Goal: Task Accomplishment & Management: Use online tool/utility

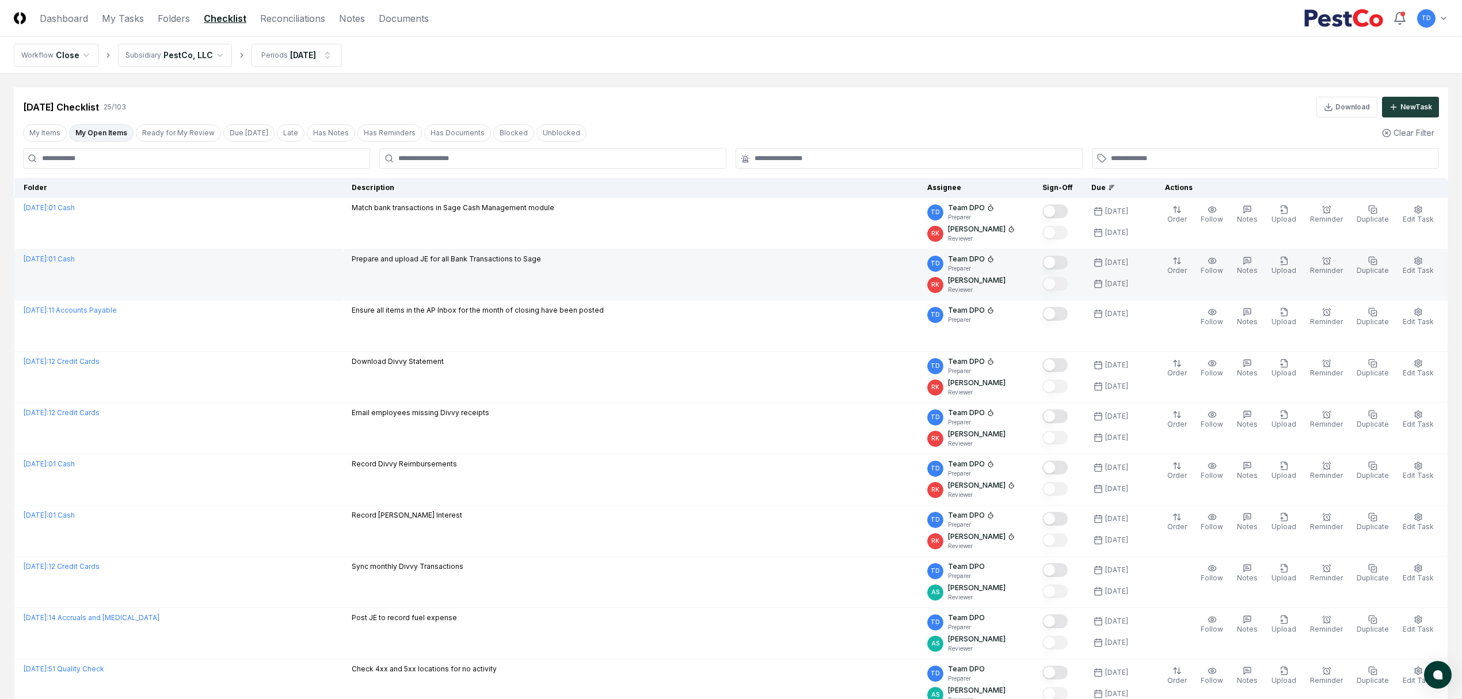
click at [510, 261] on p "Prepare and upload JE for all Bank Transactions to Sage" at bounding box center [446, 259] width 189 height 10
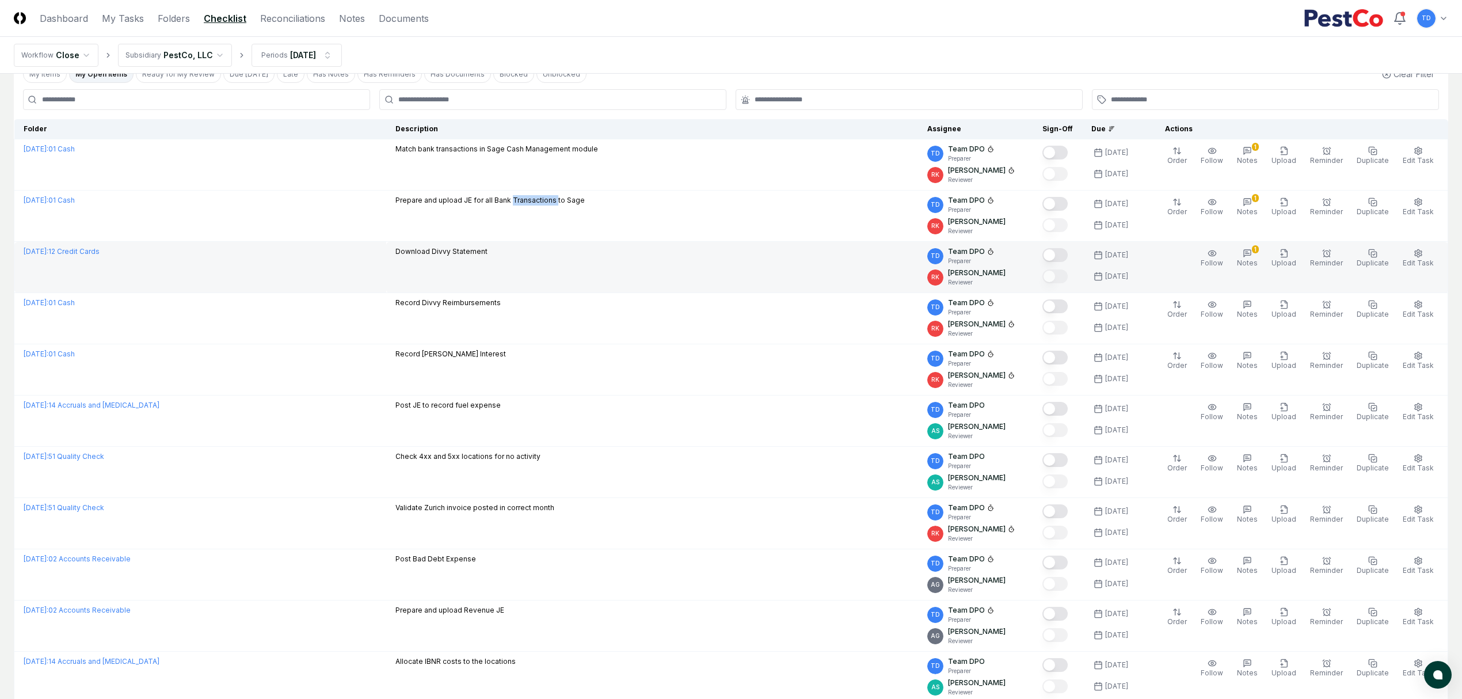
scroll to position [77, 0]
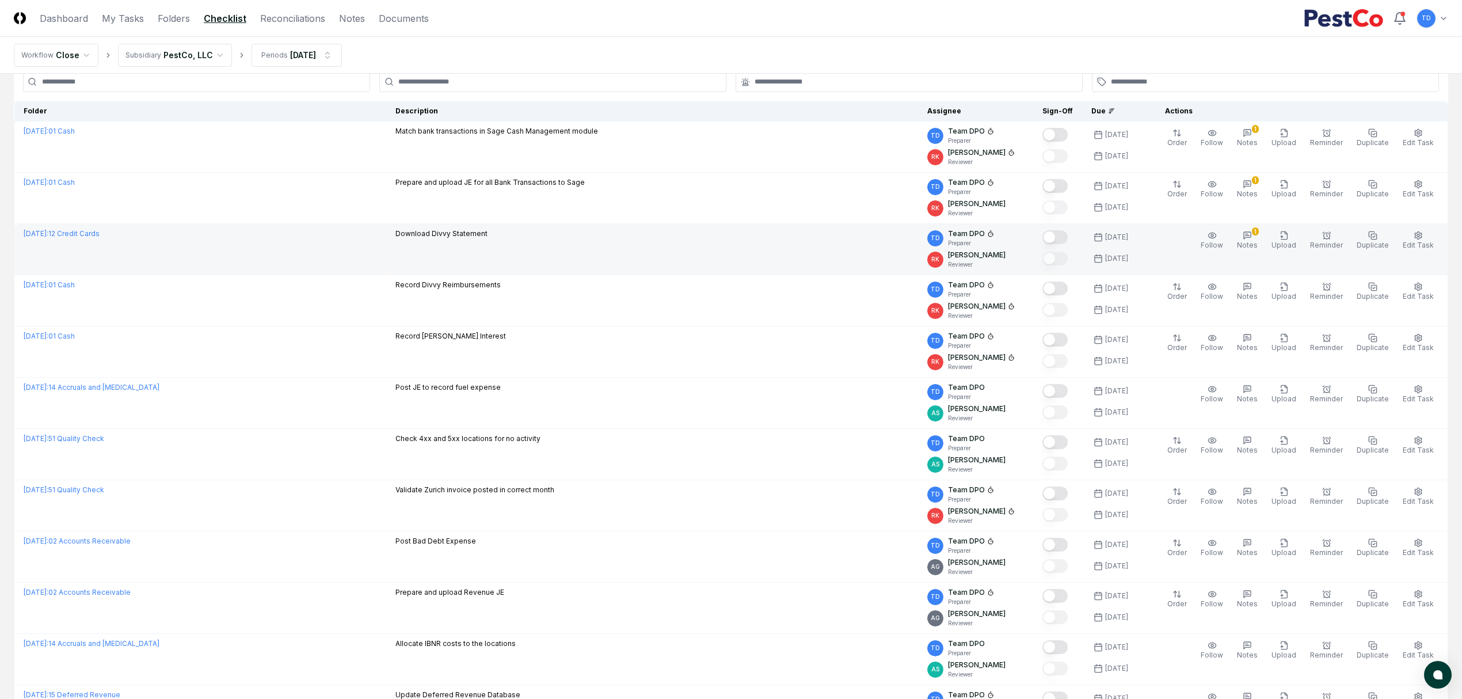
click at [477, 252] on td "Download Divvy Statement" at bounding box center [652, 249] width 532 height 51
click at [1244, 241] on button "1 Notes" at bounding box center [1247, 240] width 25 height 24
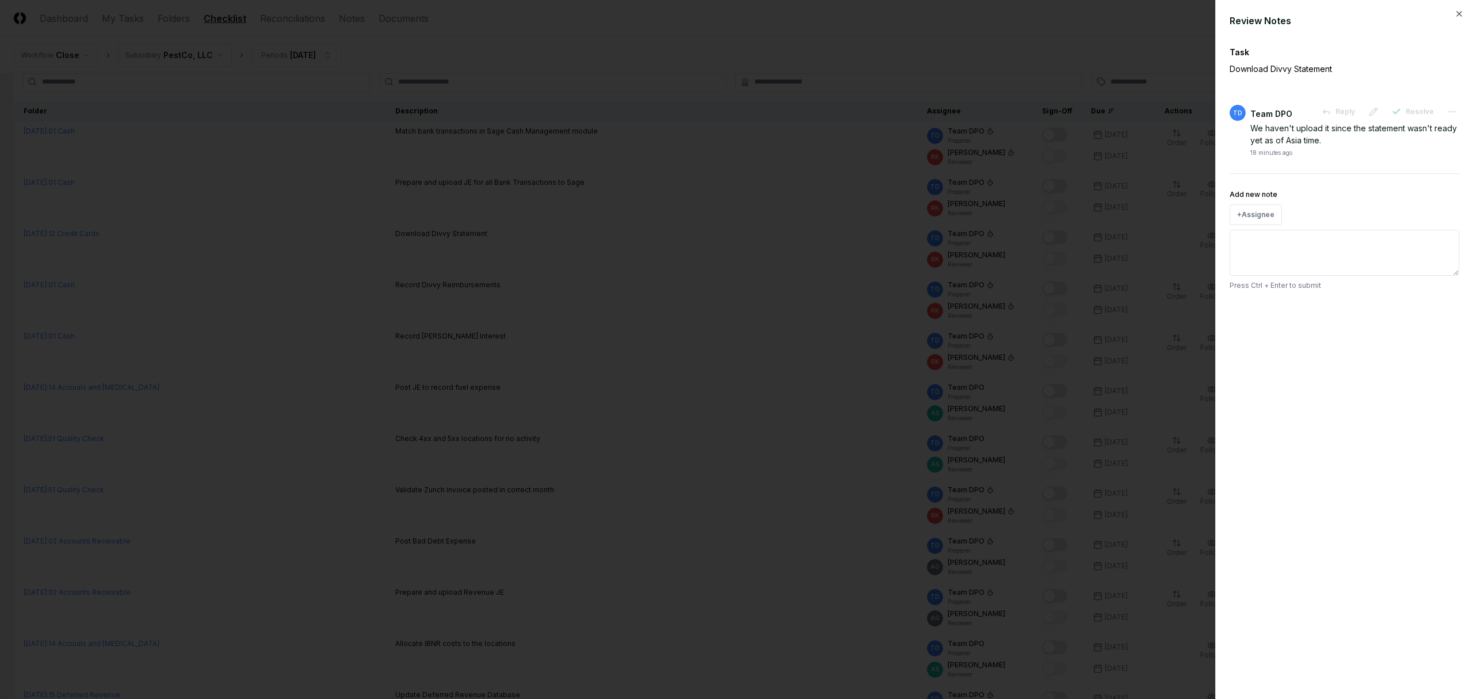
click at [802, 275] on div at bounding box center [736, 349] width 1473 height 699
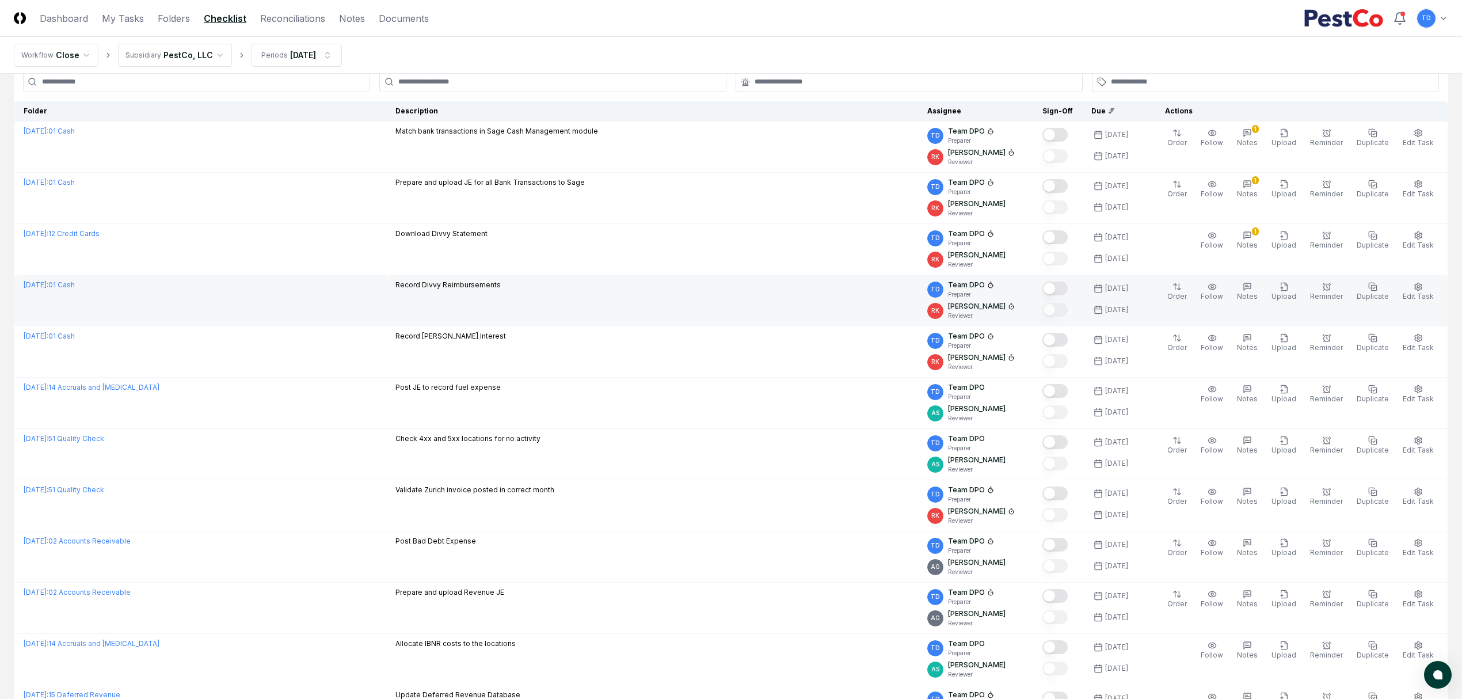
scroll to position [153, 0]
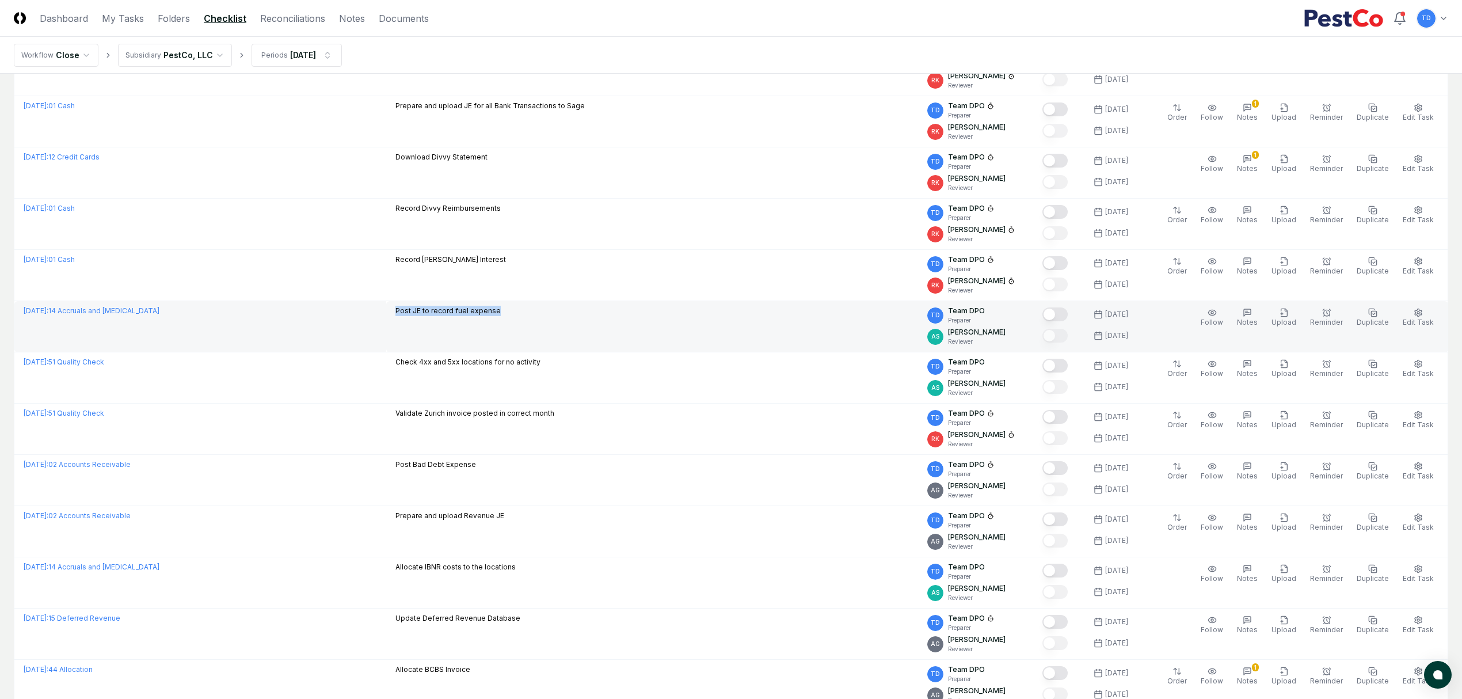
drag, startPoint x: 565, startPoint y: 316, endPoint x: 410, endPoint y: 319, distance: 154.9
click at [410, 318] on div "Post JE to record fuel expense" at bounding box center [651, 312] width 513 height 13
click at [410, 318] on div "Post JE to record fuel expense" at bounding box center [447, 312] width 105 height 13
drag, startPoint x: 410, startPoint y: 314, endPoint x: 531, endPoint y: 323, distance: 121.2
click at [531, 323] on td "Post JE to record fuel expense" at bounding box center [652, 326] width 532 height 51
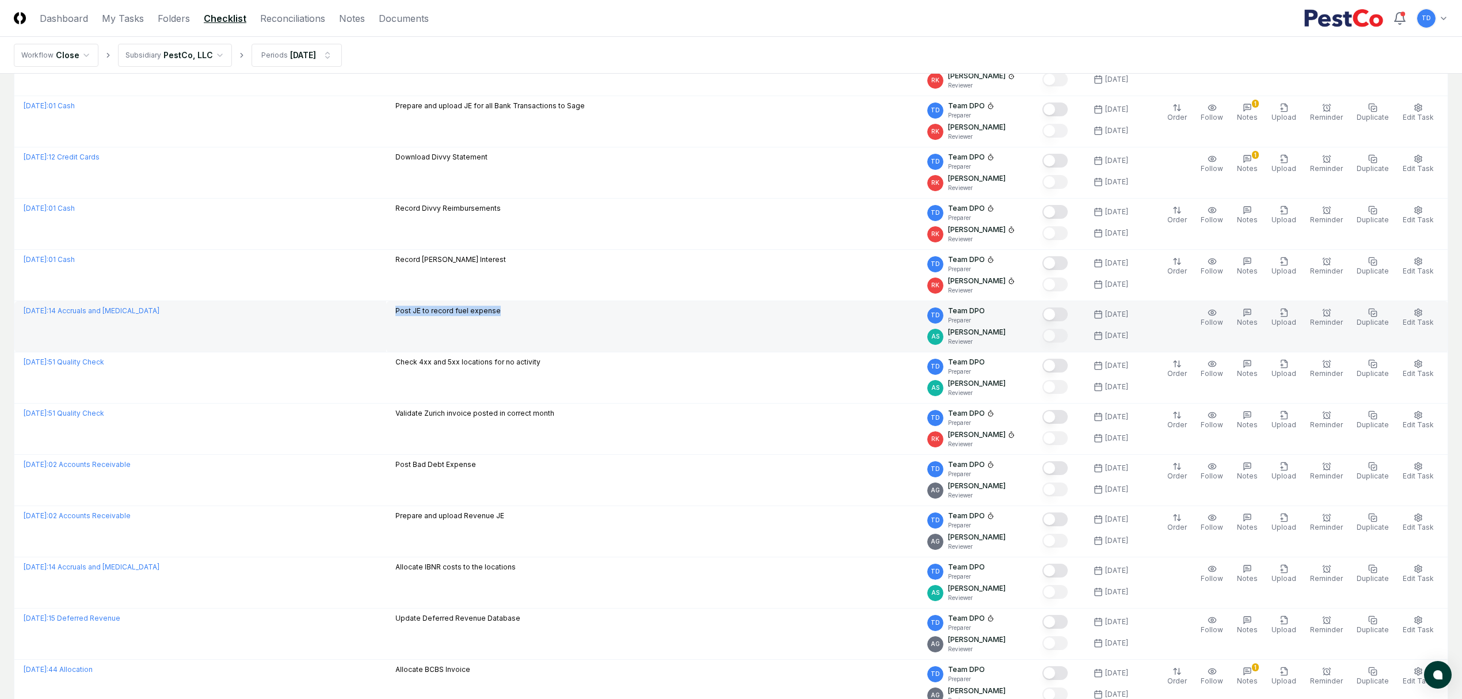
click at [530, 323] on td "Post JE to record fuel expense" at bounding box center [652, 326] width 532 height 51
drag, startPoint x: 519, startPoint y: 318, endPoint x: 408, endPoint y: 314, distance: 110.6
click at [408, 314] on div "Post JE to record fuel expense" at bounding box center [651, 312] width 513 height 13
click at [408, 314] on p "Post JE to record fuel expense" at bounding box center [447, 311] width 105 height 10
drag, startPoint x: 409, startPoint y: 309, endPoint x: 507, endPoint y: 316, distance: 98.7
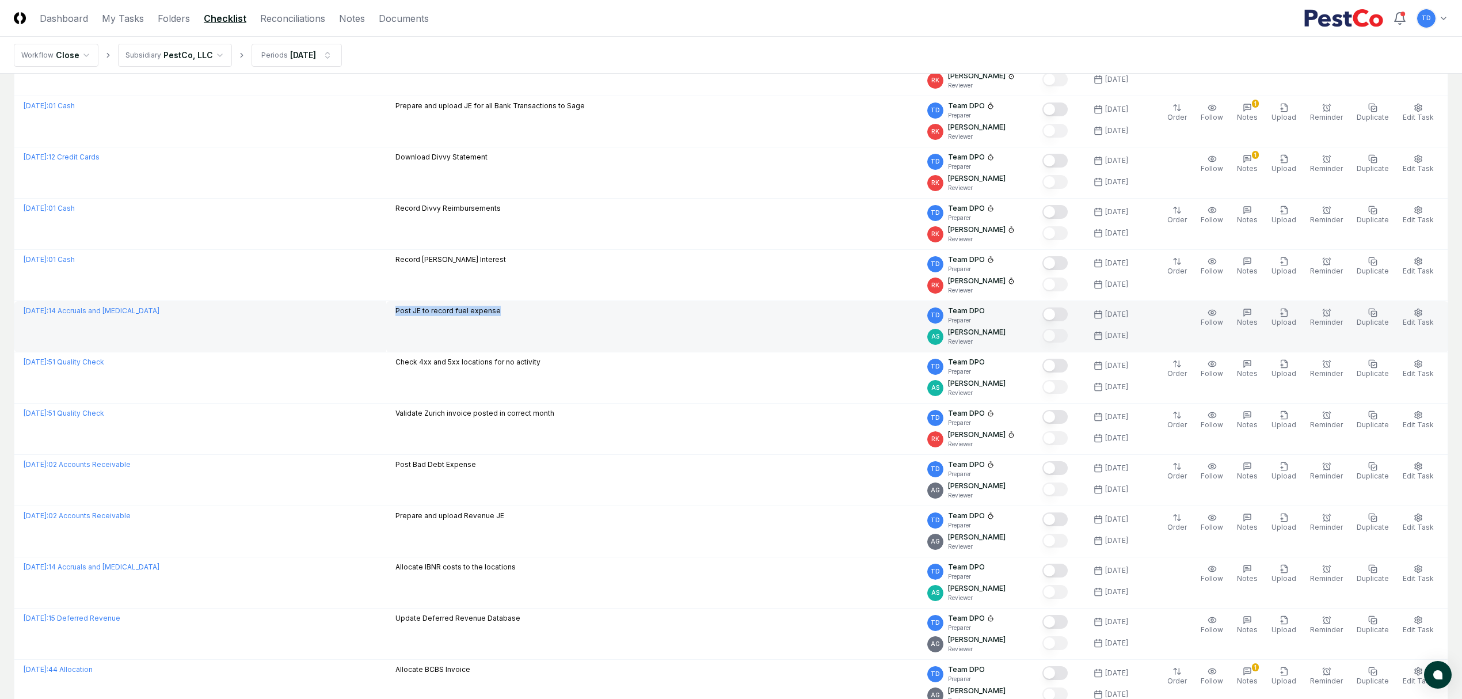
click at [507, 316] on td "Post JE to record fuel expense" at bounding box center [652, 326] width 532 height 51
click at [501, 316] on p "Post JE to record fuel expense" at bounding box center [447, 311] width 105 height 10
drag, startPoint x: 509, startPoint y: 314, endPoint x: 416, endPoint y: 319, distance: 93.9
click at [416, 318] on div "Post JE to record fuel expense" at bounding box center [651, 312] width 513 height 13
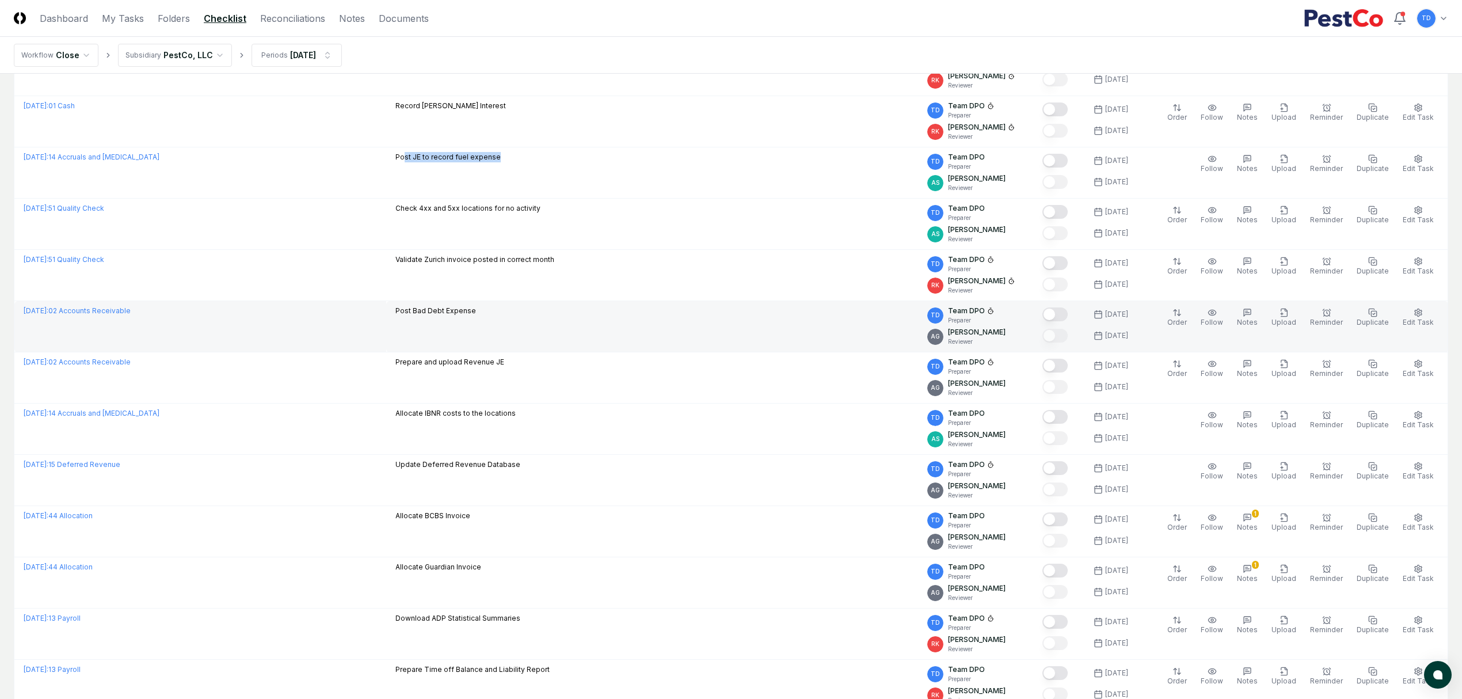
scroll to position [383, 0]
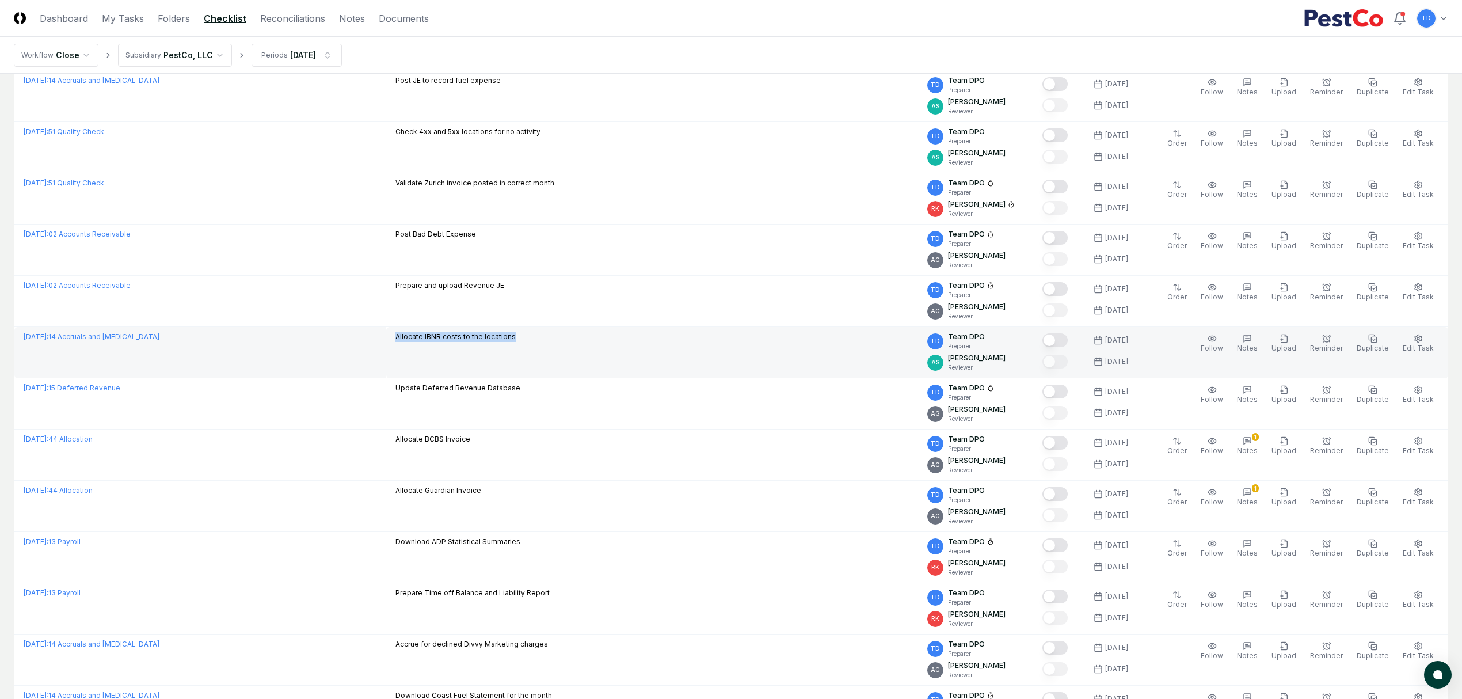
drag, startPoint x: 525, startPoint y: 336, endPoint x: 403, endPoint y: 332, distance: 122.1
click at [403, 332] on td "Allocate IBNR costs to the locations" at bounding box center [652, 352] width 532 height 51
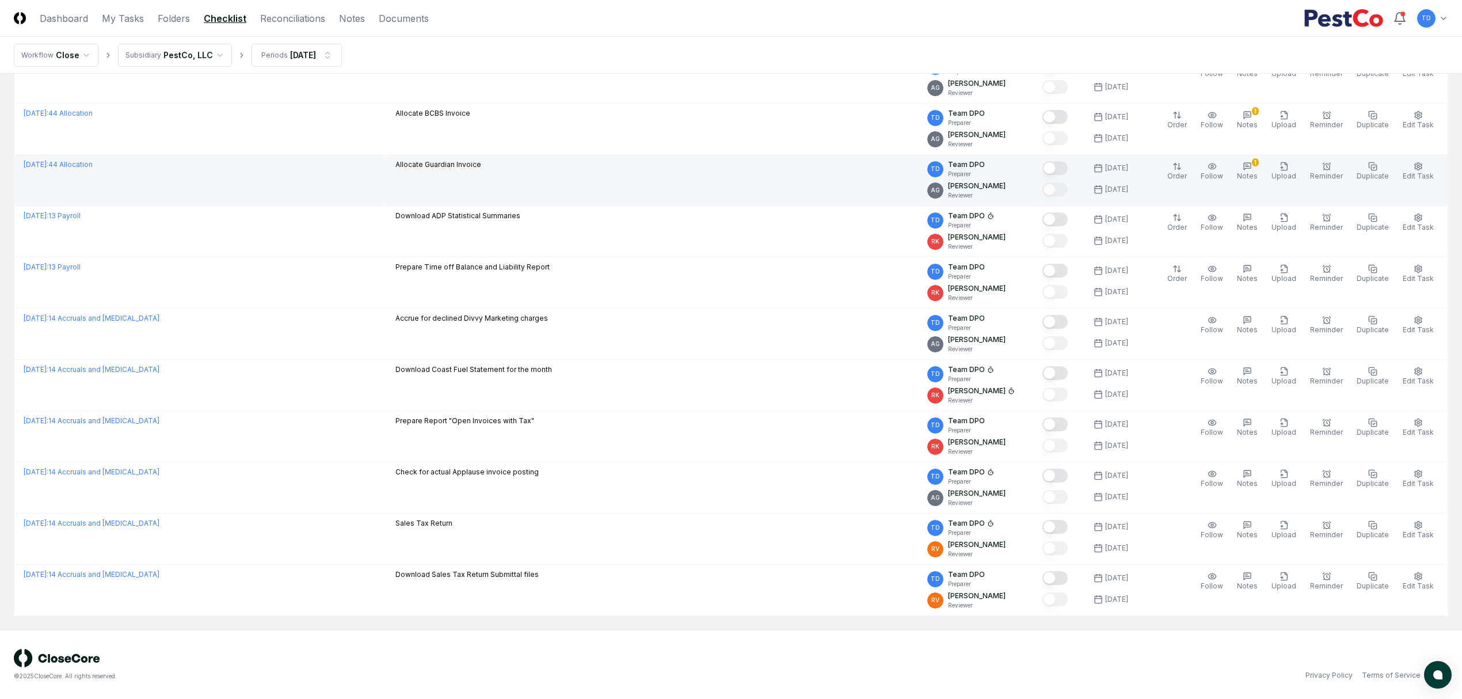
scroll to position [714, 0]
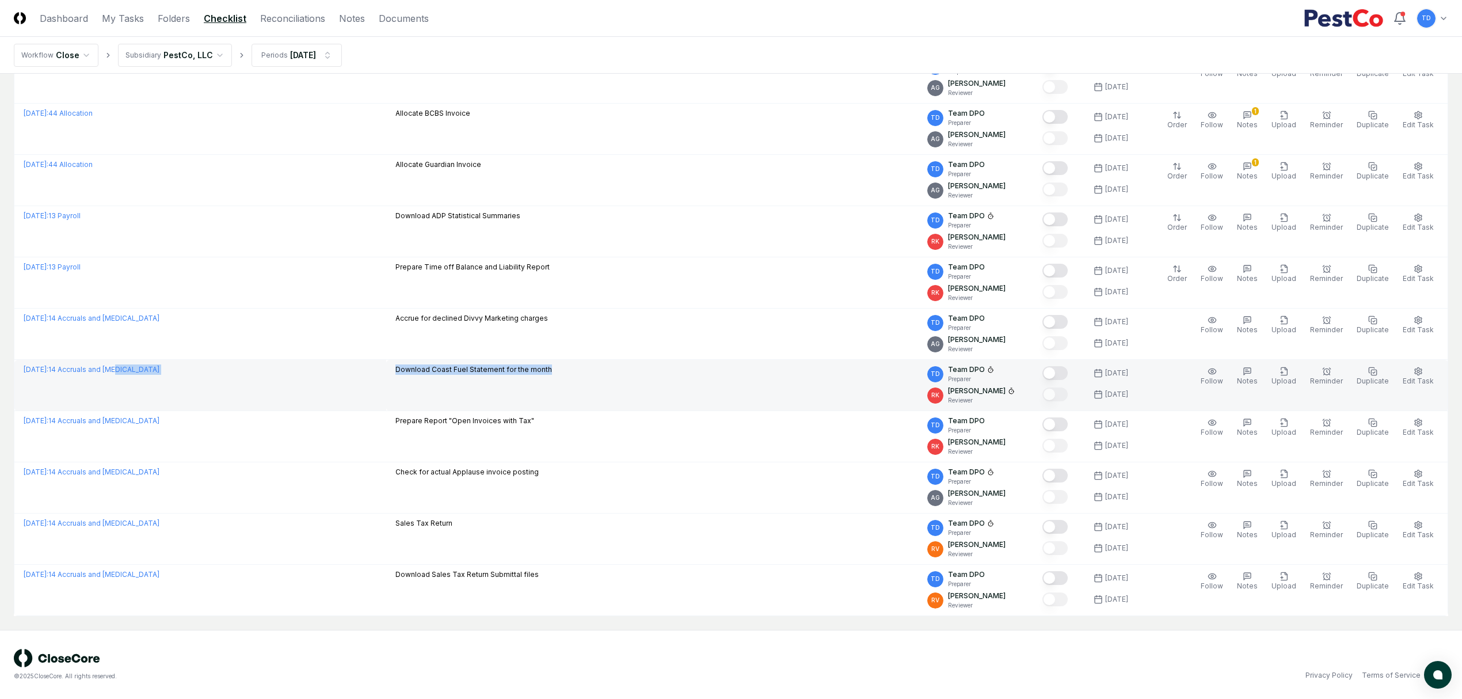
drag, startPoint x: 406, startPoint y: 369, endPoint x: 586, endPoint y: 370, distance: 180.2
click at [586, 370] on tr "[DATE] : 14 Accruals and [MEDICAL_DATA] Download Coast Fuel Statement for the m…" at bounding box center [731, 385] width 1434 height 51
drag, startPoint x: 569, startPoint y: 418, endPoint x: 333, endPoint y: 402, distance: 237.1
click at [333, 402] on tbody "[DATE] : 01 Cash Match bank transactions in Sage Cash Management module TD Team…" at bounding box center [731, 52] width 1434 height 1127
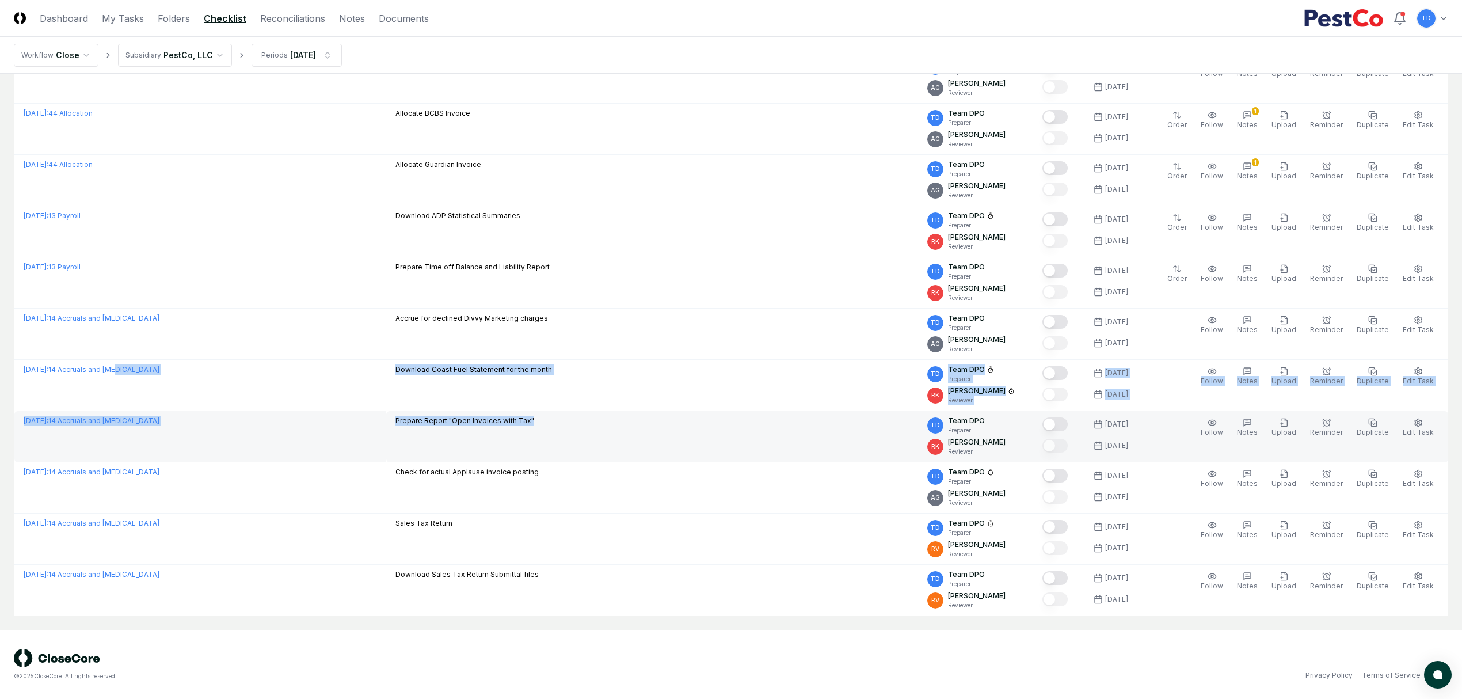
click at [511, 419] on p "Prepare Report "Open Invoices with Tax"" at bounding box center [464, 421] width 139 height 10
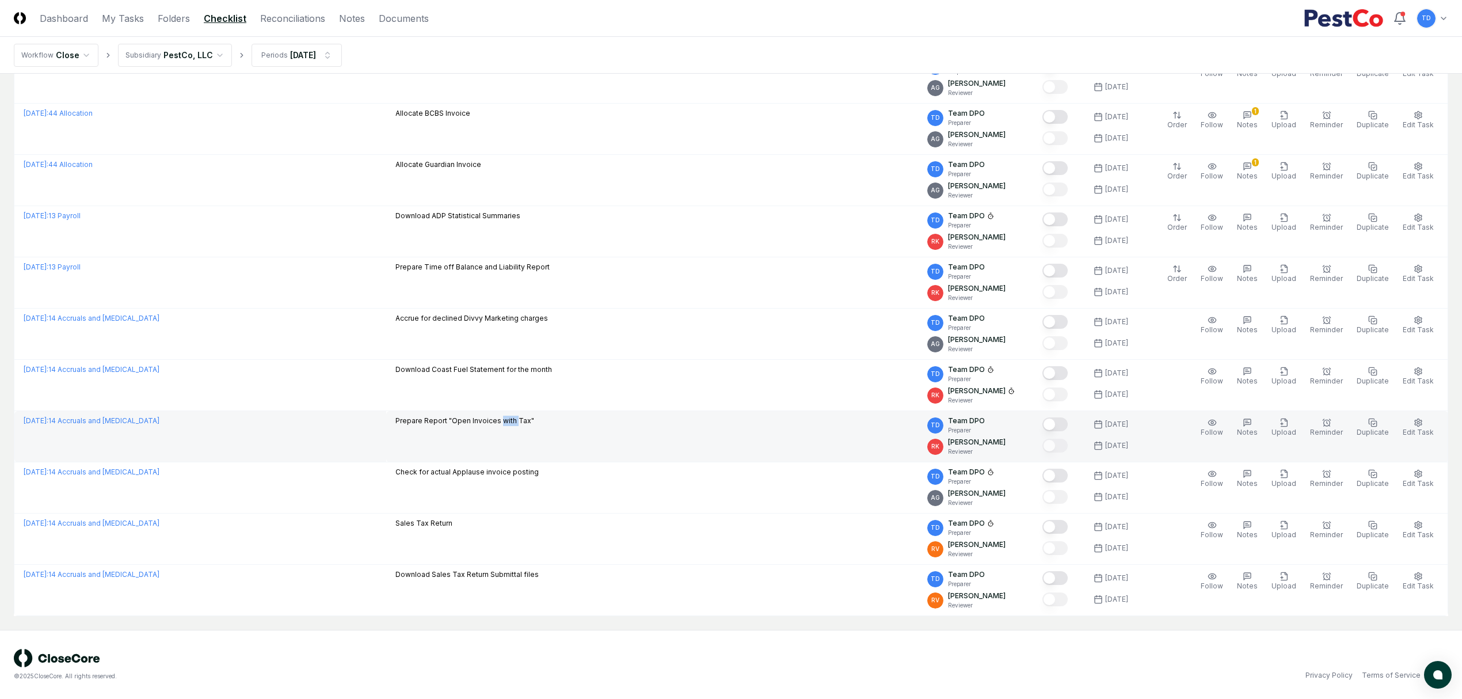
click at [511, 419] on p "Prepare Report "Open Invoices with Tax"" at bounding box center [464, 421] width 139 height 10
click at [495, 417] on p "Prepare Report "Open Invoices with Tax"" at bounding box center [464, 421] width 139 height 10
click at [451, 419] on p "Prepare Report "Open Invoices with Tax"" at bounding box center [464, 421] width 139 height 10
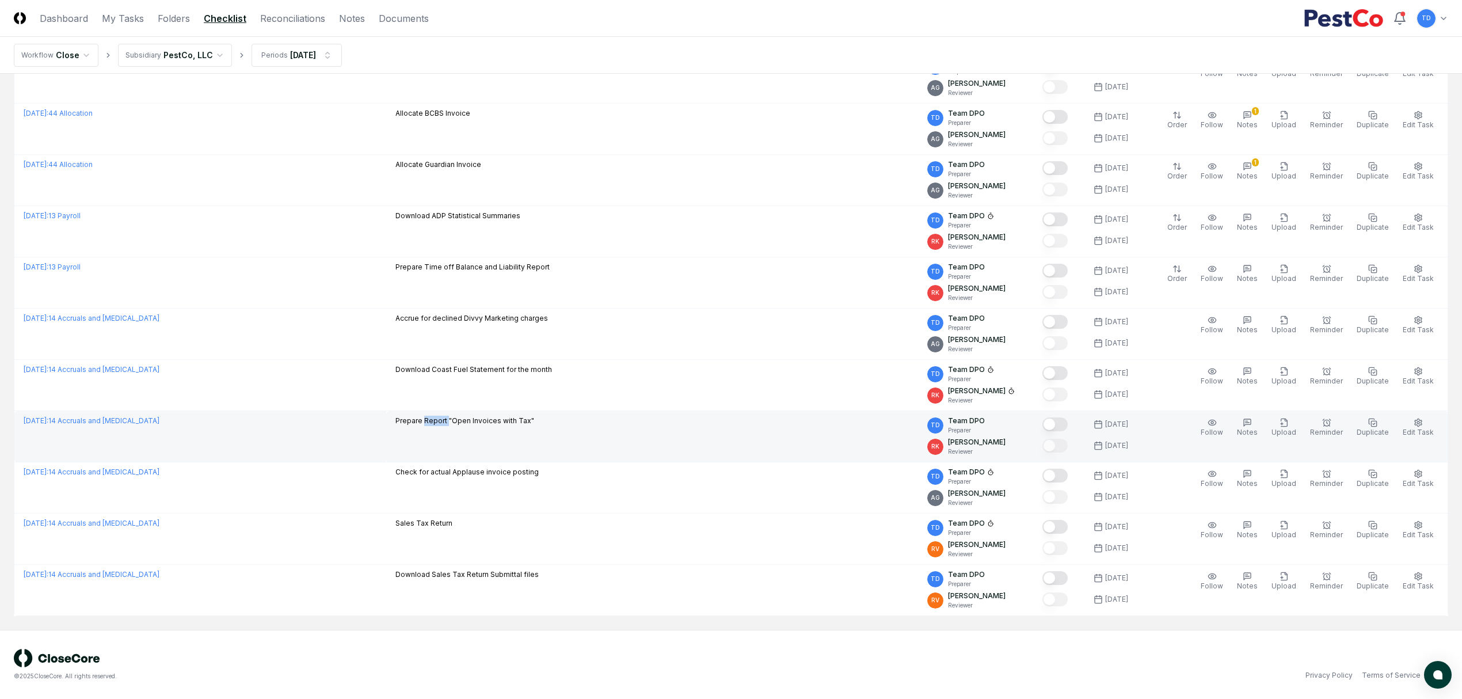
click at [451, 419] on p "Prepare Report "Open Invoices with Tax"" at bounding box center [464, 421] width 139 height 10
click at [431, 420] on p "Prepare Report "Open Invoices with Tax"" at bounding box center [464, 421] width 139 height 10
click at [428, 420] on p "Prepare Report "Open Invoices with Tax"" at bounding box center [464, 421] width 139 height 10
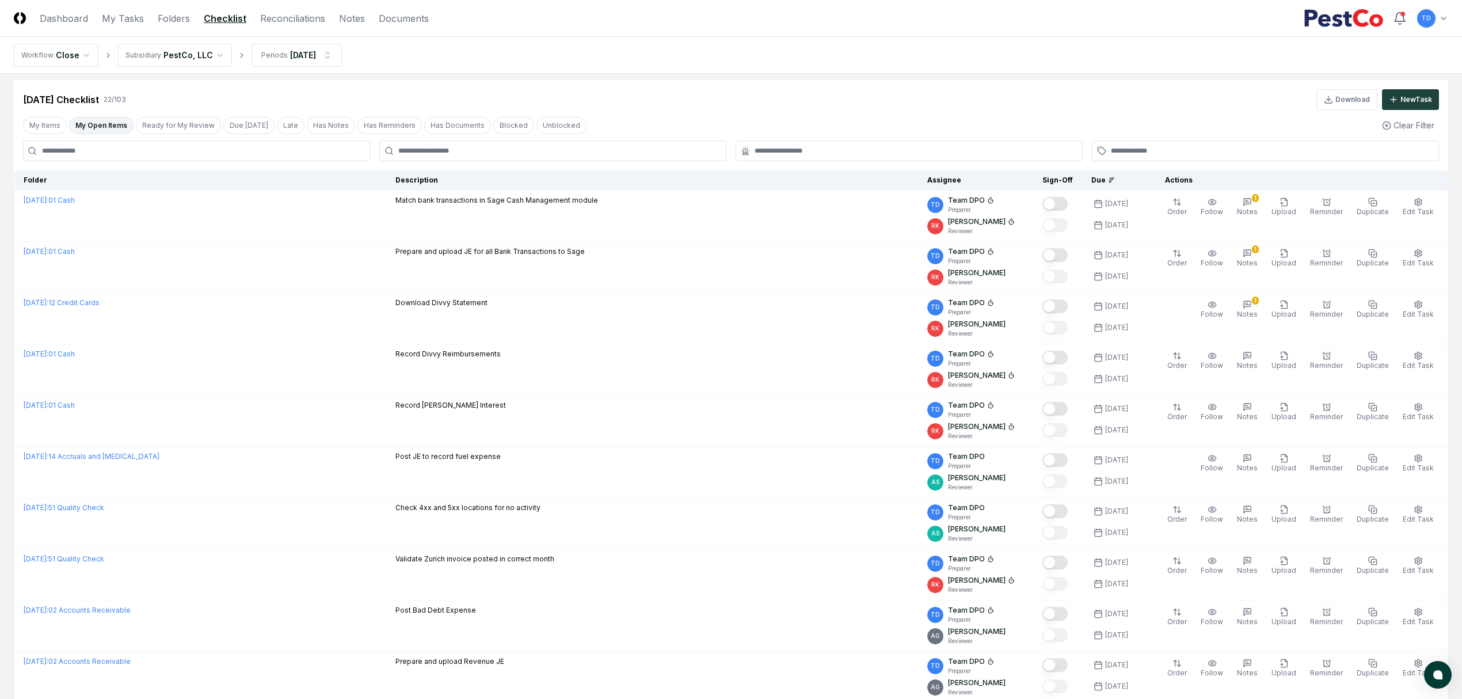
scroll to position [0, 0]
